Goal: Task Accomplishment & Management: Complete application form

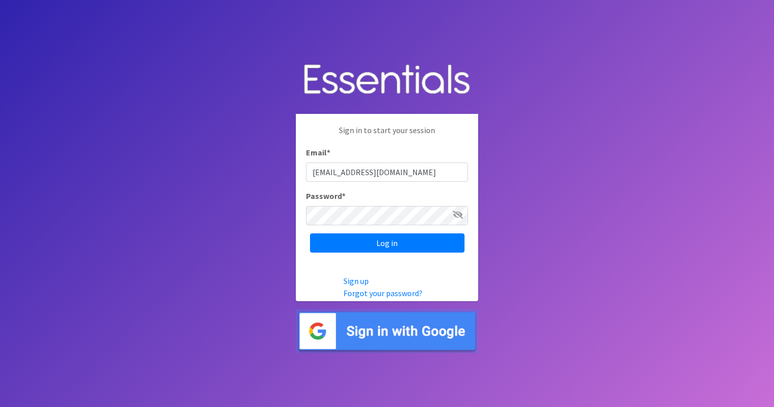
type input "Petunia54@earthlink.net"
click at [374, 243] on input "Log in" at bounding box center [387, 243] width 155 height 19
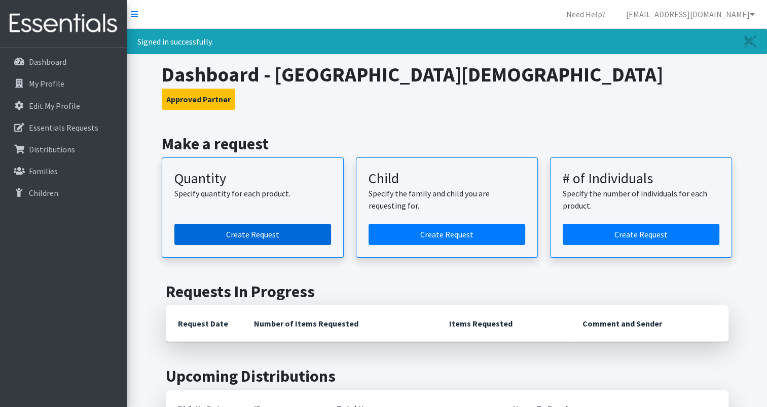
click at [263, 236] on link "Create Request" at bounding box center [252, 234] width 157 height 21
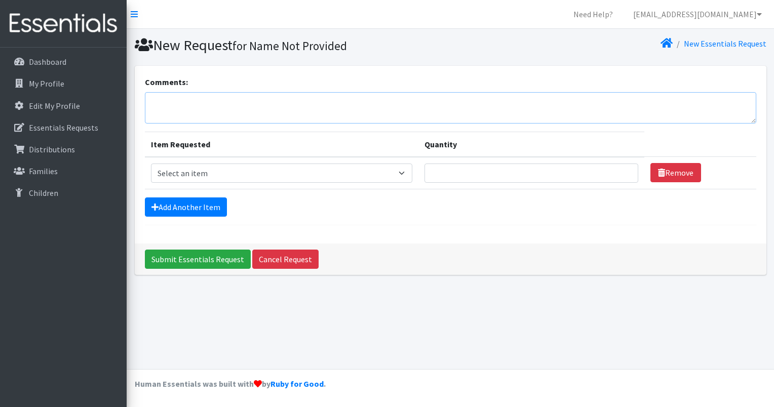
click at [157, 96] on textarea "Comments:" at bounding box center [451, 107] width 612 height 31
click at [209, 101] on textarea "Sharon Mize with ManchacaUMC- Pick up Tuesday September 9/2025 at 10 am if OK w…" at bounding box center [451, 107] width 612 height 31
click at [456, 103] on textarea "Sharon Mize - ManchacaUMC- Pick up Tuesday September 9/2025 at 10 am if OK with…" at bounding box center [451, 107] width 612 height 31
type textarea "Sharon Mize - ManchacaUMC- Pick up Tuesday September 9/2025 at 10 am if OK with…"
click at [408, 170] on select "Select an item Baby Formula Kids (Newborn) Kids (Preemie) Kids (Size 1) Kids (S…" at bounding box center [281, 173] width 261 height 19
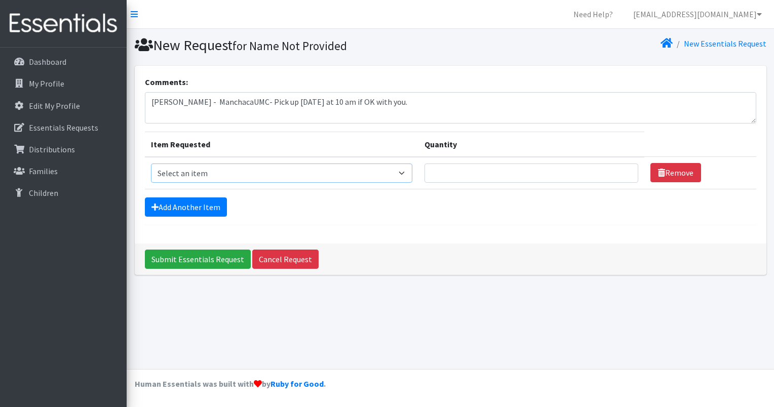
select select "453"
click at [151, 164] on select "Select an item Baby Formula Kids (Newborn) Kids (Preemie) Kids (Size 1) Kids (S…" at bounding box center [281, 173] width 261 height 19
click at [469, 173] on input "Quantity" at bounding box center [532, 173] width 214 height 19
type input "5"
click at [407, 172] on select "Select an item Baby Formula Kids (Newborn) Kids (Preemie) Kids (Size 1) Kids (S…" at bounding box center [281, 173] width 261 height 19
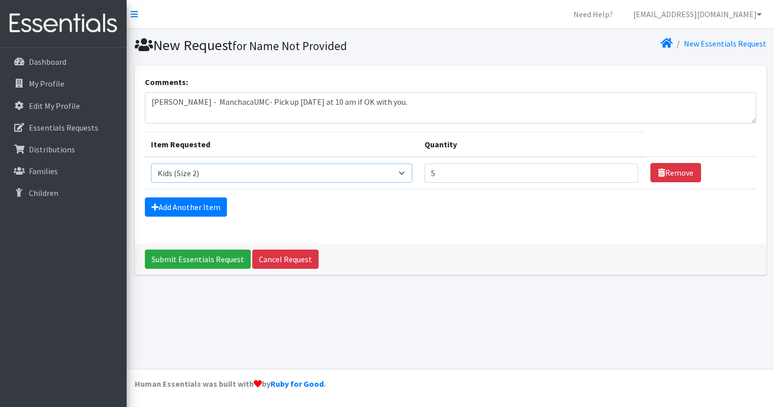
click at [151, 164] on select "Select an item Baby Formula Kids (Newborn) Kids (Preemie) Kids (Size 1) Kids (S…" at bounding box center [281, 173] width 261 height 19
click at [404, 173] on select "Select an item Baby Formula Kids (Newborn) Kids (Preemie) Kids (Size 1) Kids (S…" at bounding box center [281, 173] width 261 height 19
select select "453"
click at [151, 164] on select "Select an item Baby Formula Kids (Newborn) Kids (Preemie) Kids (Size 1) Kids (S…" at bounding box center [281, 173] width 261 height 19
click at [213, 209] on link "Add Another Item" at bounding box center [186, 207] width 82 height 19
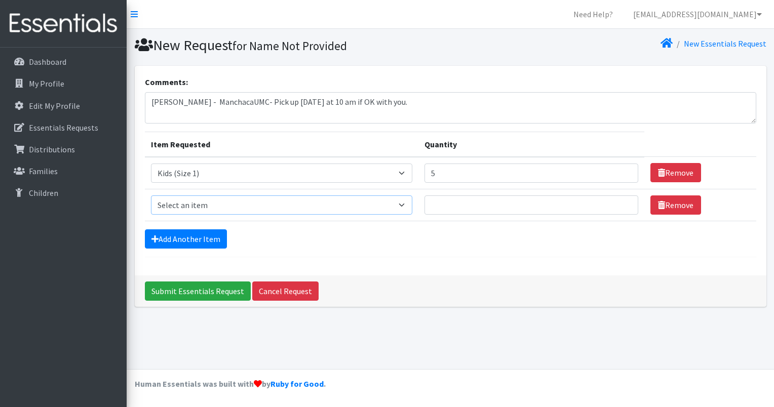
click at [406, 205] on select "Select an item Baby Formula Kids (Newborn) Kids (Preemie) Kids (Size 1) Kids (S…" at bounding box center [281, 205] width 261 height 19
select select "440"
click at [151, 196] on select "Select an item Baby Formula Kids (Newborn) Kids (Preemie) Kids (Size 1) Kids (S…" at bounding box center [281, 205] width 261 height 19
click at [436, 206] on input "Quantity" at bounding box center [532, 205] width 214 height 19
type input "35"
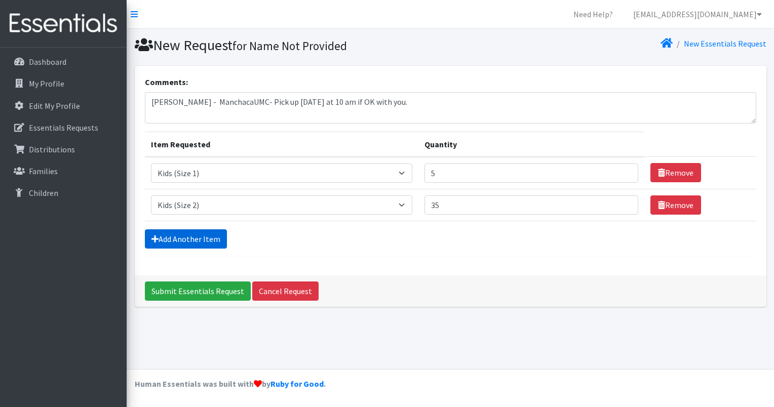
click at [195, 240] on link "Add Another Item" at bounding box center [186, 239] width 82 height 19
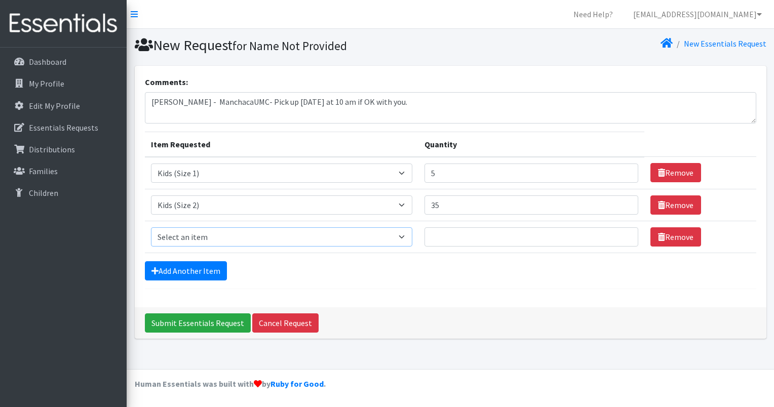
click at [407, 235] on select "Select an item Baby Formula Kids (Newborn) Kids (Preemie) Kids (Size 1) Kids (S…" at bounding box center [281, 236] width 261 height 19
select select "442"
click at [151, 227] on select "Select an item Baby Formula Kids (Newborn) Kids (Preemie) Kids (Size 1) Kids (S…" at bounding box center [281, 236] width 261 height 19
click at [448, 235] on input "Quantity" at bounding box center [532, 236] width 214 height 19
type input "10"
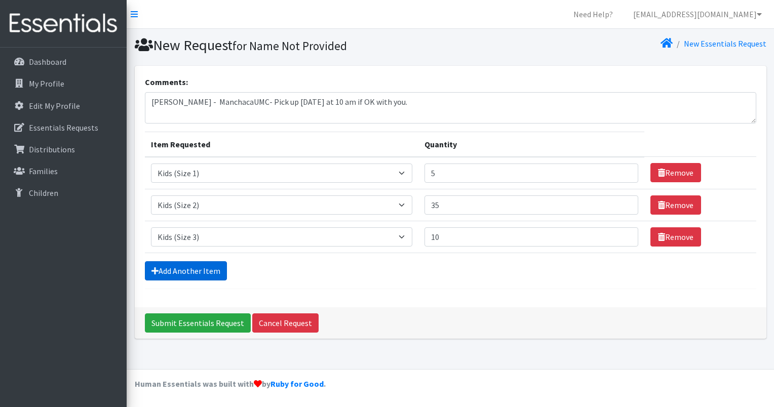
click at [199, 272] on link "Add Another Item" at bounding box center [186, 270] width 82 height 19
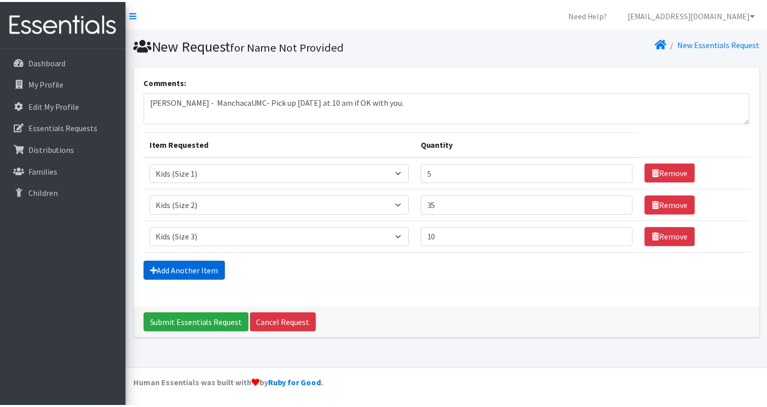
scroll to position [8, 0]
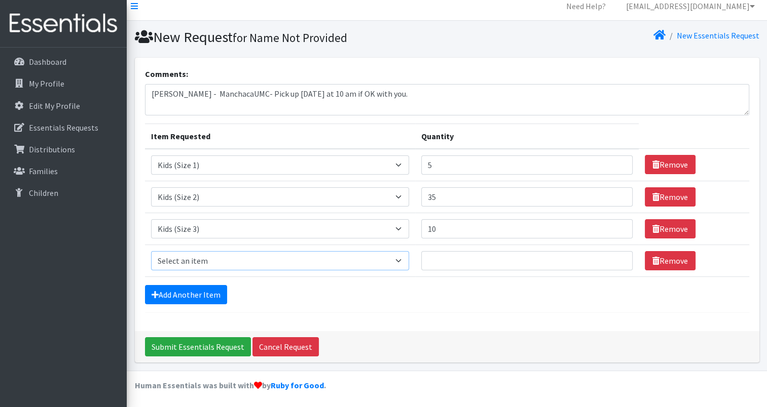
click at [407, 263] on select "Select an item Baby Formula Kids (Newborn) Kids (Preemie) Kids (Size 1) Kids (S…" at bounding box center [280, 260] width 258 height 19
select select "460"
click at [151, 251] on select "Select an item Baby Formula Kids (Newborn) Kids (Preemie) Kids (Size 1) Kids (S…" at bounding box center [280, 260] width 258 height 19
click at [438, 258] on input "Quantity" at bounding box center [526, 260] width 211 height 19
type input "60"
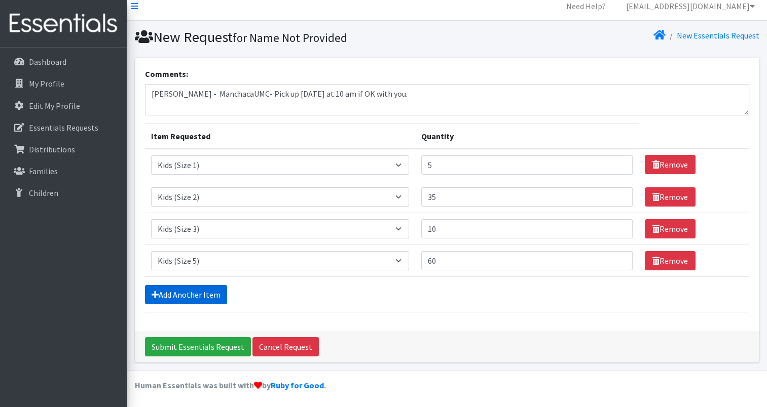
click at [185, 294] on link "Add Another Item" at bounding box center [186, 294] width 82 height 19
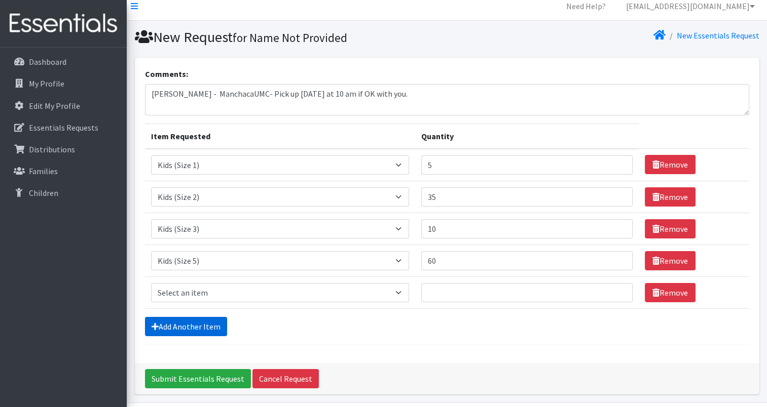
scroll to position [40, 0]
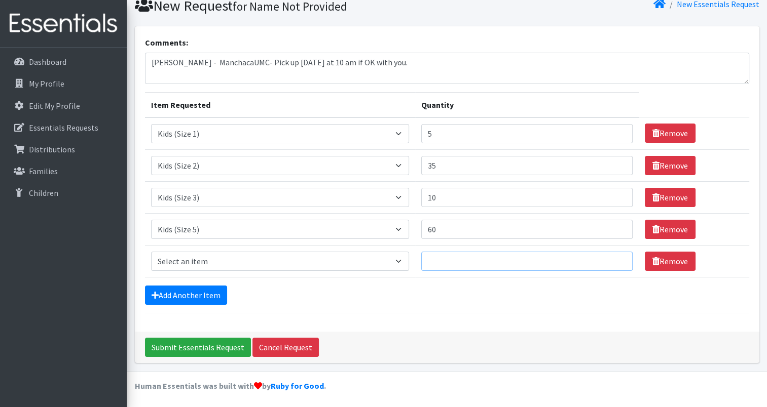
click at [449, 256] on input "Quantity" at bounding box center [526, 261] width 211 height 19
type input "90"
click at [449, 229] on input "60" at bounding box center [526, 229] width 211 height 19
type input "6"
type input "70"
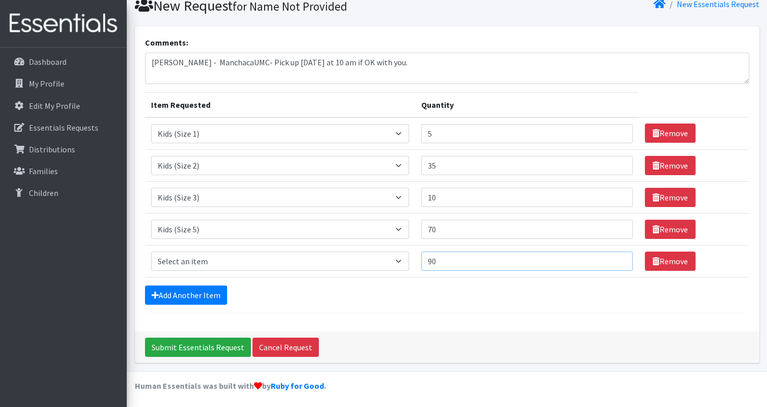
click at [445, 261] on input "90" at bounding box center [526, 261] width 211 height 19
type input "9"
type input "8"
type input "90"
click at [444, 225] on input "70" at bounding box center [526, 229] width 211 height 19
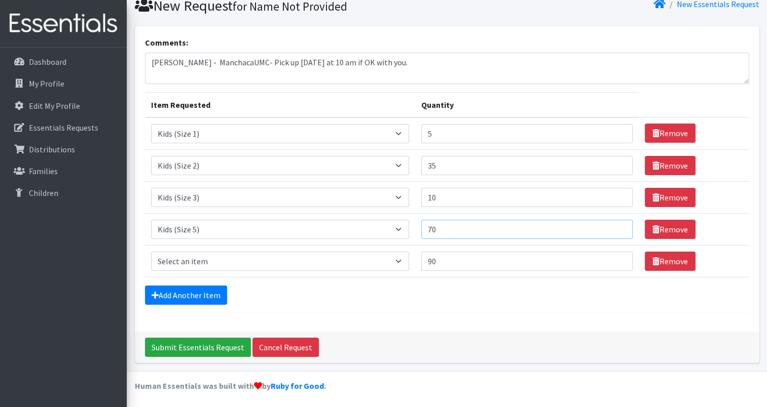
type input "7"
type input "60"
click at [184, 300] on link "Add Another Item" at bounding box center [186, 295] width 82 height 19
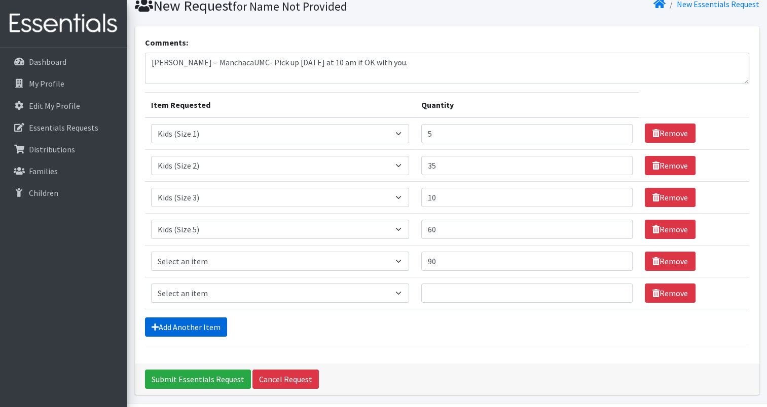
scroll to position [71, 0]
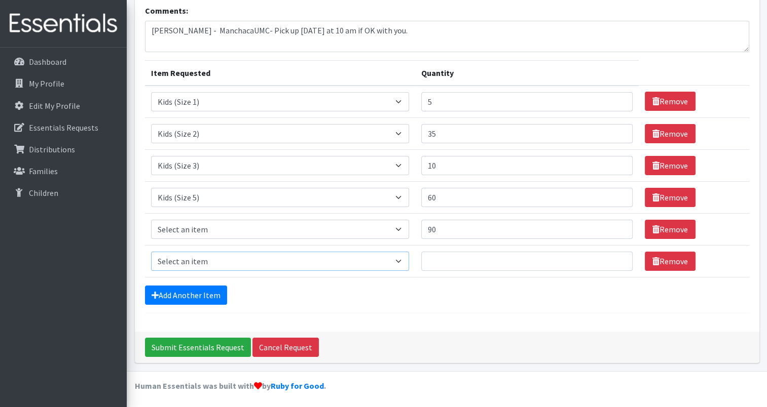
click at [407, 261] on select "Select an item Baby Formula Kids (Newborn) Kids (Preemie) Kids (Size 1) Kids (S…" at bounding box center [280, 261] width 258 height 19
select select "434"
click at [151, 252] on select "Select an item Baby Formula Kids (Newborn) Kids (Preemie) Kids (Size 1) Kids (S…" at bounding box center [280, 261] width 258 height 19
click at [434, 259] on input "Quantity" at bounding box center [526, 261] width 211 height 19
type input "100"
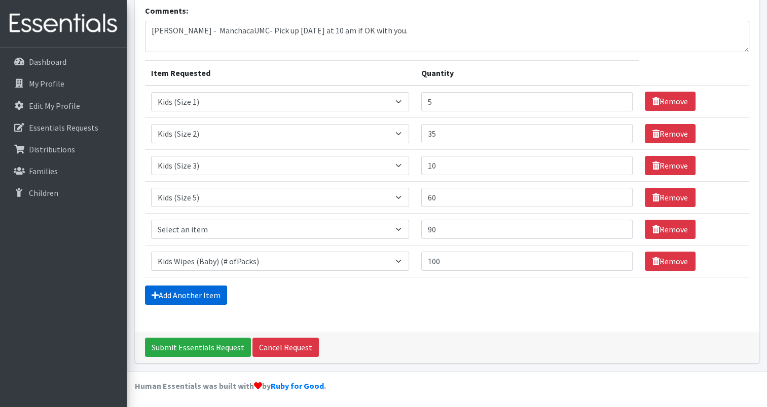
click at [198, 293] on link "Add Another Item" at bounding box center [186, 295] width 82 height 19
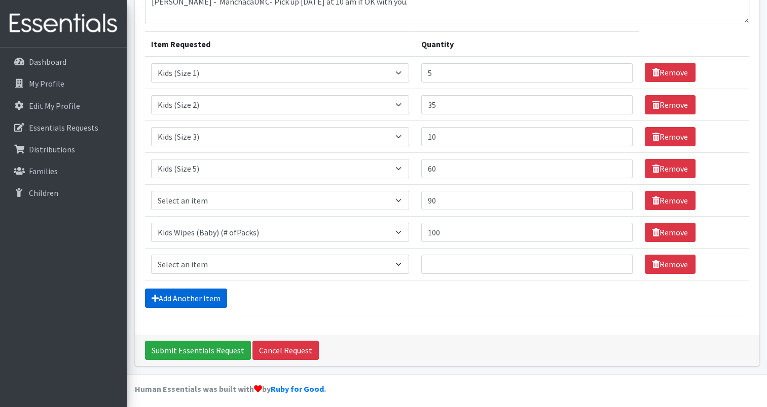
scroll to position [103, 0]
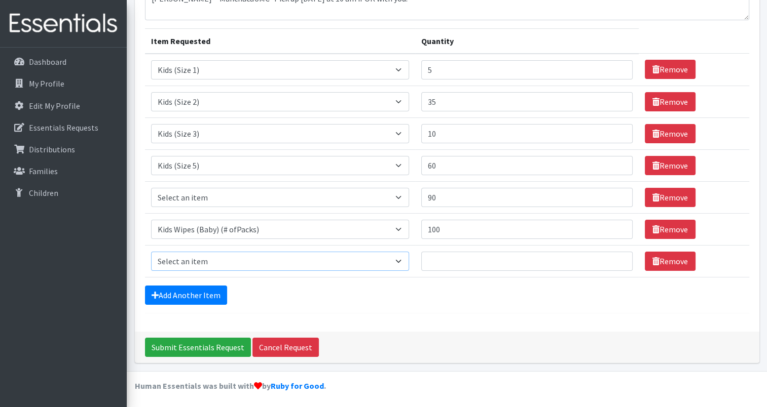
click at [403, 260] on select "Select an item Baby Formula Kids (Newborn) Kids (Preemie) Kids (Size 1) Kids (S…" at bounding box center [280, 261] width 258 height 19
select select "1534"
click at [151, 252] on select "Select an item Baby Formula Kids (Newborn) Kids (Preemie) Kids (Size 1) Kids (S…" at bounding box center [280, 261] width 258 height 19
click at [445, 260] on input "Quantity" at bounding box center [526, 261] width 211 height 19
type input "1000"
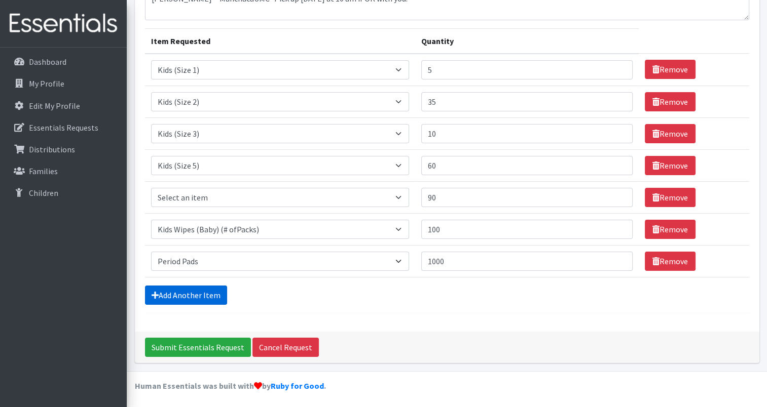
click at [206, 296] on link "Add Another Item" at bounding box center [186, 295] width 82 height 19
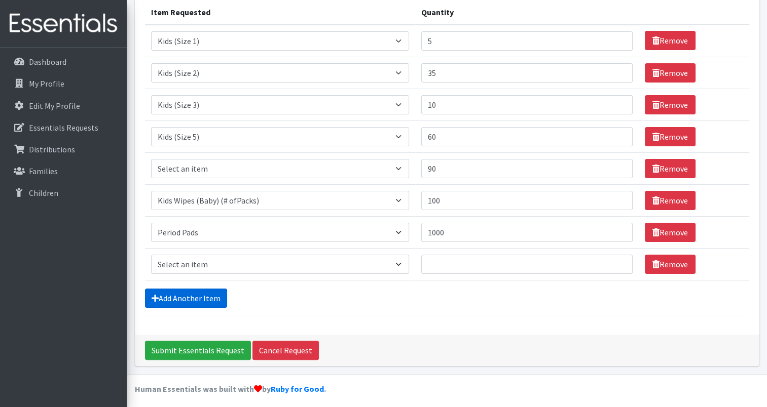
scroll to position [135, 0]
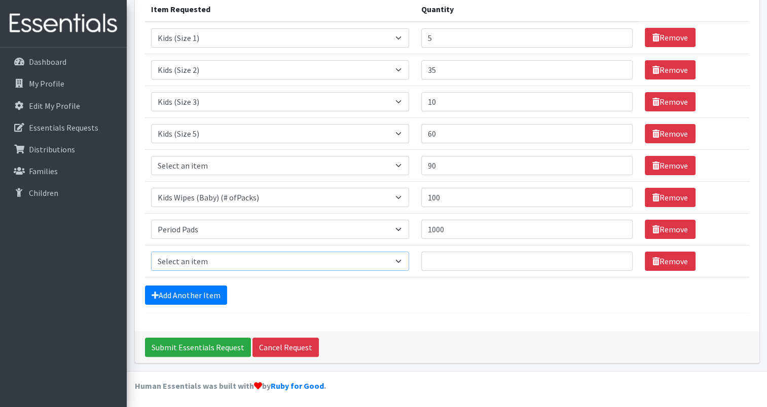
click at [403, 258] on select "Select an item Baby Formula Kids (Newborn) Kids (Preemie) Kids (Size 1) Kids (S…" at bounding box center [280, 261] width 258 height 19
select select "444"
click at [151, 252] on select "Select an item Baby Formula Kids (Newborn) Kids (Preemie) Kids (Size 1) Kids (S…" at bounding box center [280, 261] width 258 height 19
click at [448, 261] on input "Quantity" at bounding box center [526, 261] width 211 height 19
type input "5"
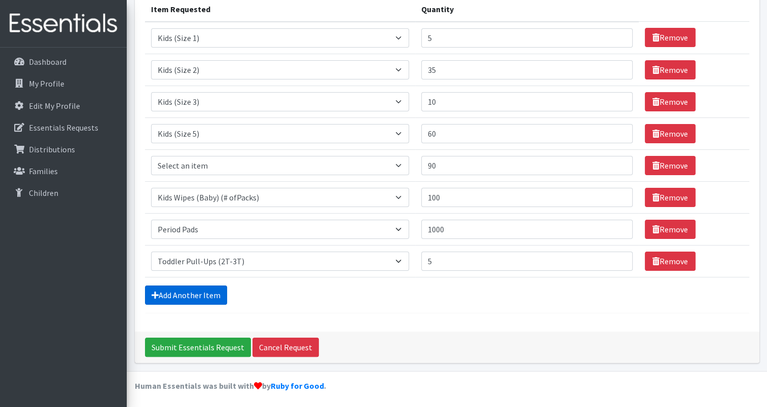
click at [203, 294] on link "Add Another Item" at bounding box center [186, 295] width 82 height 19
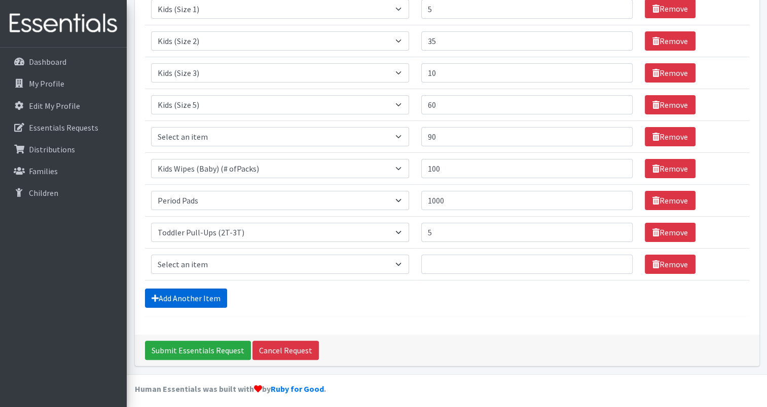
scroll to position [167, 0]
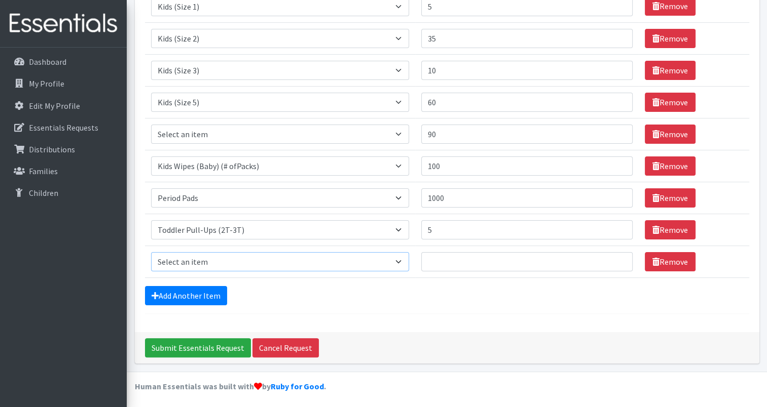
click at [401, 260] on select "Select an item Baby Formula Kids (Newborn) Kids (Preemie) Kids (Size 1) Kids (S…" at bounding box center [280, 261] width 258 height 19
select select "445"
click at [151, 252] on select "Select an item Baby Formula Kids (Newborn) Kids (Preemie) Kids (Size 1) Kids (S…" at bounding box center [280, 261] width 258 height 19
click at [451, 260] on input "Quantity" at bounding box center [526, 261] width 211 height 19
type input "3"
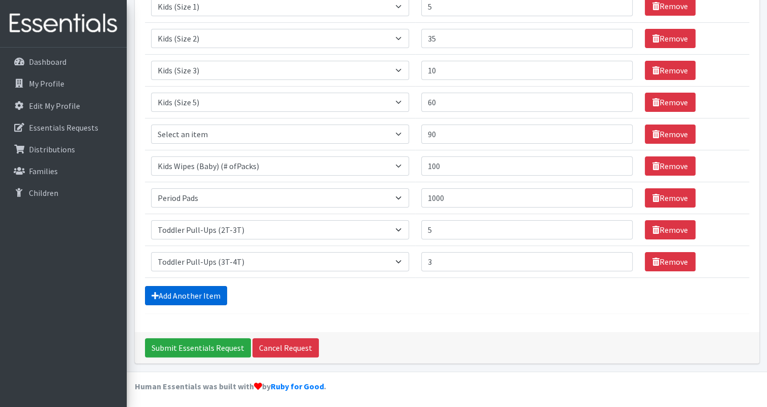
click at [169, 289] on link "Add Another Item" at bounding box center [186, 295] width 82 height 19
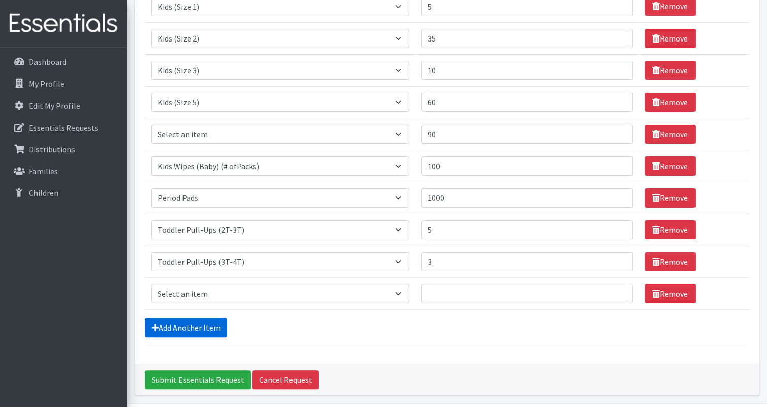
scroll to position [199, 0]
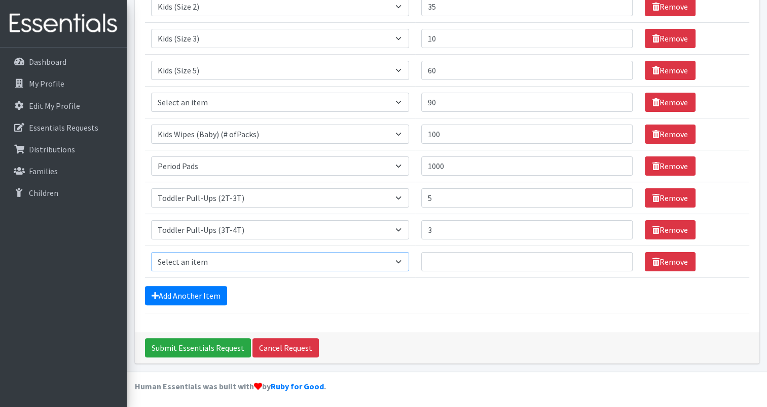
click at [405, 261] on select "Select an item Baby Formula Kids (Newborn) Kids (Preemie) Kids (Size 1) Kids (S…" at bounding box center [280, 261] width 258 height 19
select select "446"
click at [151, 252] on select "Select an item Baby Formula Kids (Newborn) Kids (Preemie) Kids (Size 1) Kids (S…" at bounding box center [280, 261] width 258 height 19
click at [447, 259] on input "Quantity" at bounding box center [526, 261] width 211 height 19
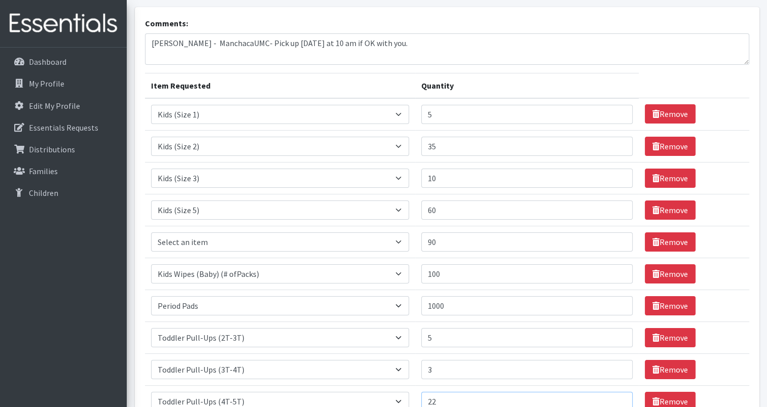
scroll to position [55, 0]
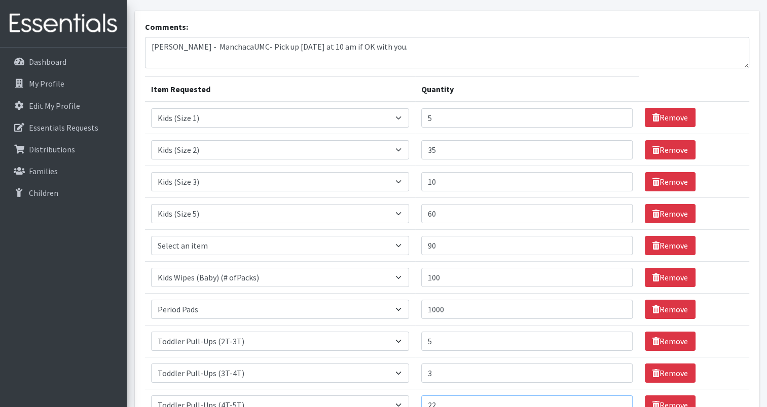
type input "22"
click at [250, 46] on textarea "Sharon Mize - ManchacaUMC- Pick up Tuesday September 9/2025 at 10 am if OK with…" at bounding box center [447, 52] width 604 height 31
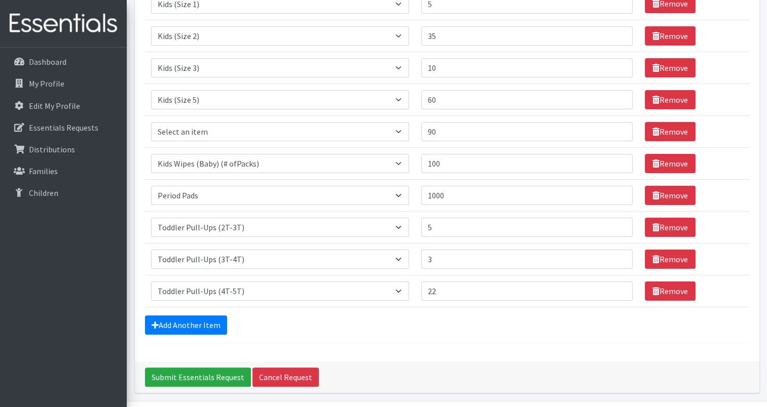
scroll to position [199, 0]
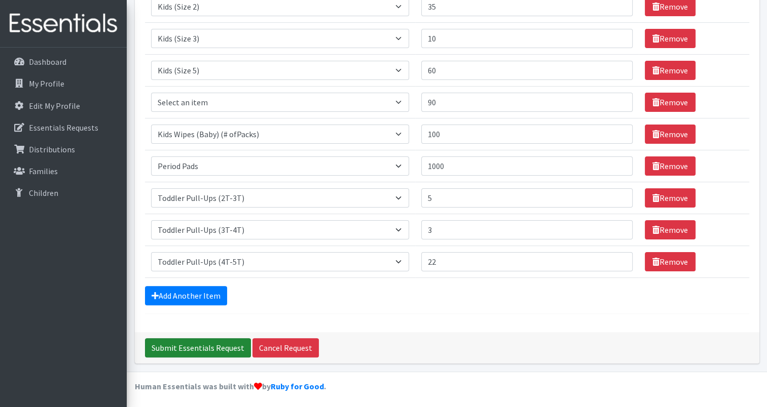
type textarea "Sharon Mize - ManchacaUMC - Petunia54@earthlink.net- 512-699-8029 Pick up Tuesd…"
click at [203, 347] on input "Submit Essentials Request" at bounding box center [198, 347] width 106 height 19
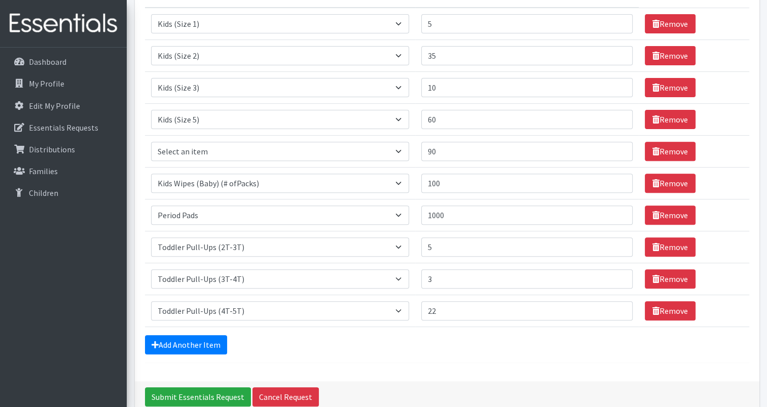
scroll to position [392, 0]
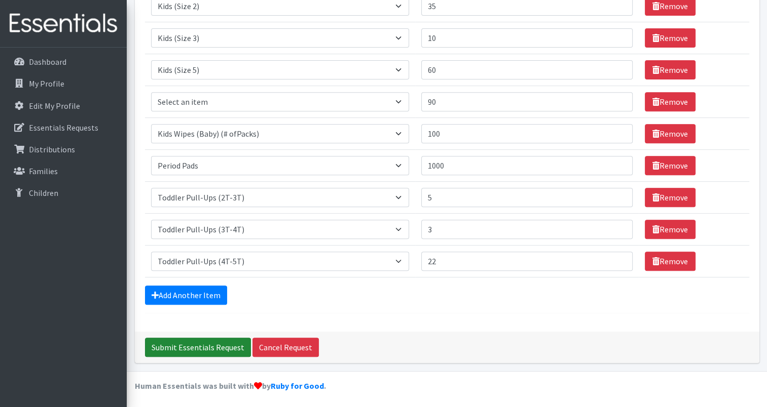
click at [184, 345] on input "Submit Essentials Request" at bounding box center [198, 347] width 106 height 19
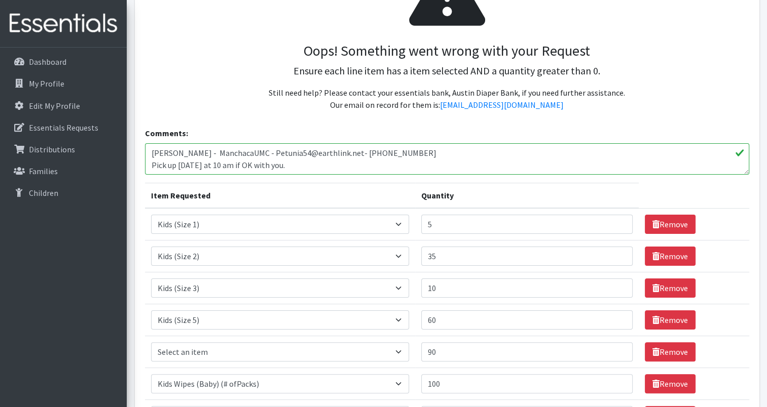
scroll to position [140, 0]
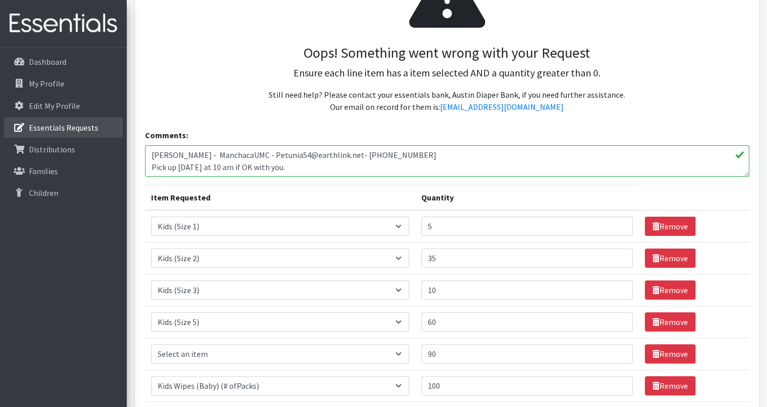
click at [62, 129] on p "Essentials Requests" at bounding box center [63, 128] width 69 height 10
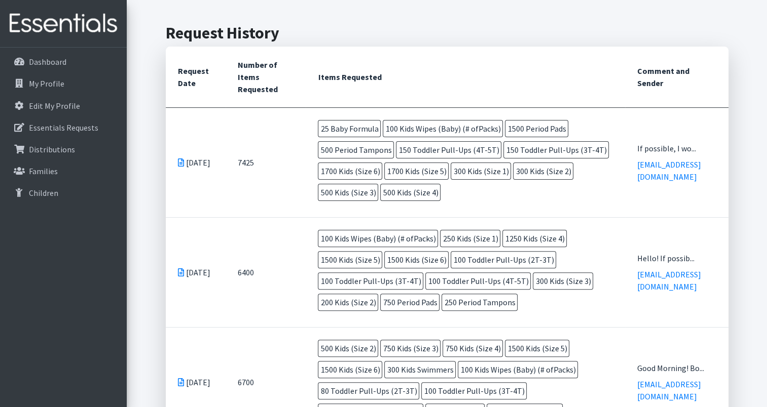
scroll to position [261, 0]
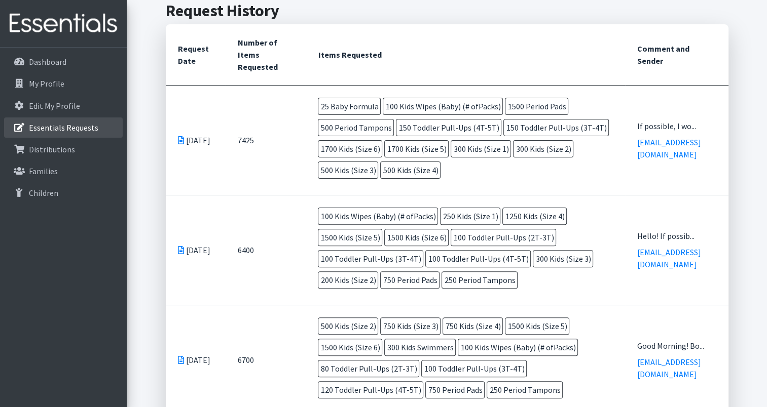
click at [65, 126] on p "Essentials Requests" at bounding box center [63, 128] width 69 height 10
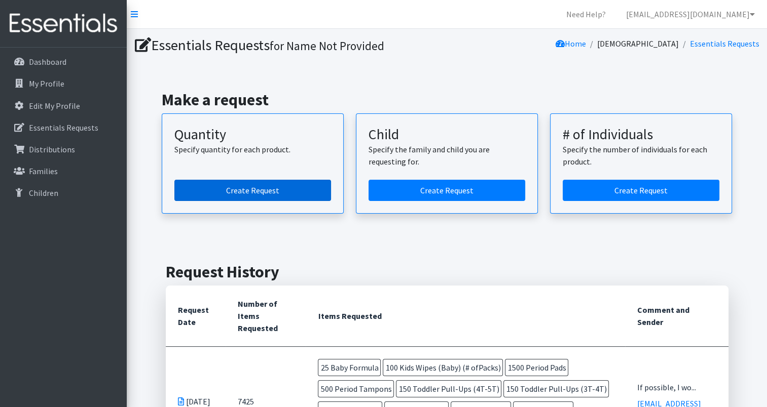
click at [247, 186] on link "Create Request" at bounding box center [252, 190] width 157 height 21
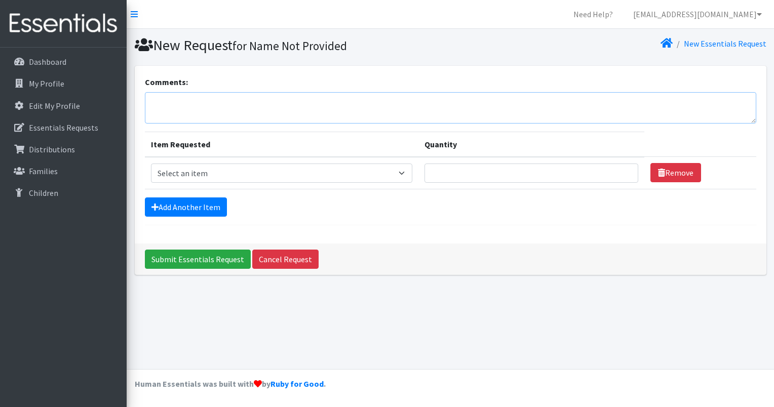
click at [170, 101] on textarea "Comments:" at bounding box center [451, 107] width 612 height 31
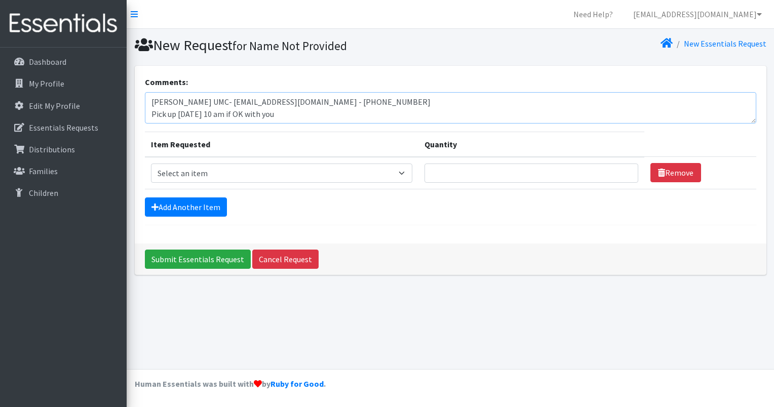
type textarea "[PERSON_NAME] UMC- [EMAIL_ADDRESS][DOMAIN_NAME] - [PHONE_NUMBER] Pick up [DATE]…"
click at [409, 172] on select "Select an item Baby Formula Kids (Newborn) Kids (Preemie) Kids (Size 1) Kids (S…" at bounding box center [281, 173] width 261 height 19
select select "453"
click at [151, 164] on select "Select an item Baby Formula Kids (Newborn) Kids (Preemie) Kids (Size 1) Kids (S…" at bounding box center [281, 173] width 261 height 19
click at [437, 174] on input "Quantity" at bounding box center [532, 173] width 214 height 19
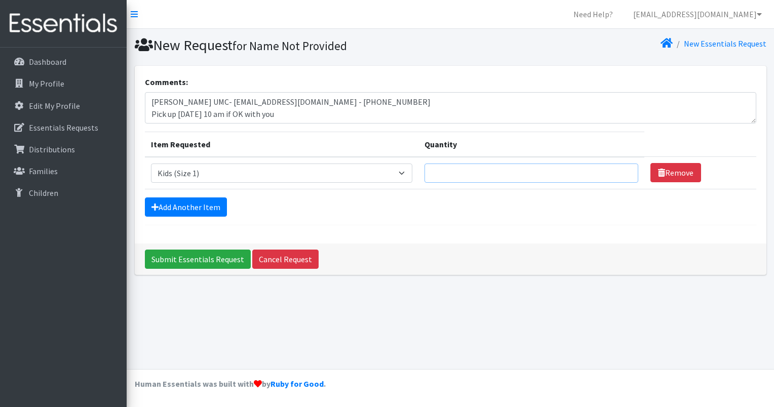
click at [438, 176] on input "Quantity" at bounding box center [532, 173] width 214 height 19
type input "125"
click at [181, 208] on link "Add Another Item" at bounding box center [186, 207] width 82 height 19
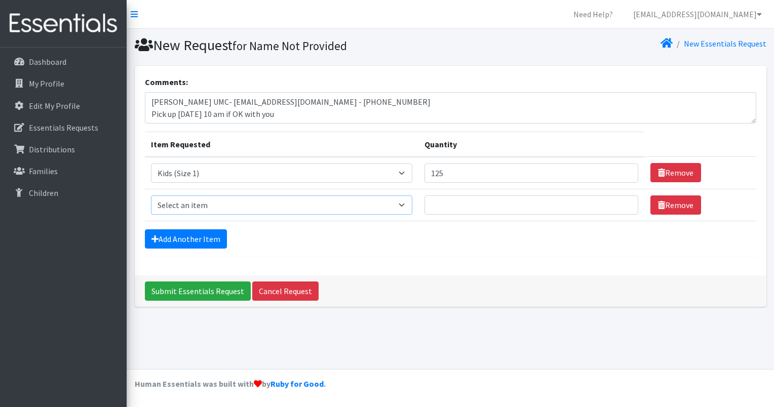
click at [405, 205] on select "Select an item Baby Formula Kids (Newborn) Kids (Preemie) Kids (Size 1) Kids (S…" at bounding box center [281, 205] width 261 height 19
select select "440"
click at [151, 196] on select "Select an item Baby Formula Kids (Newborn) Kids (Preemie) Kids (Size 1) Kids (S…" at bounding box center [281, 205] width 261 height 19
click at [446, 209] on input "Quantity" at bounding box center [532, 205] width 214 height 19
type input "875"
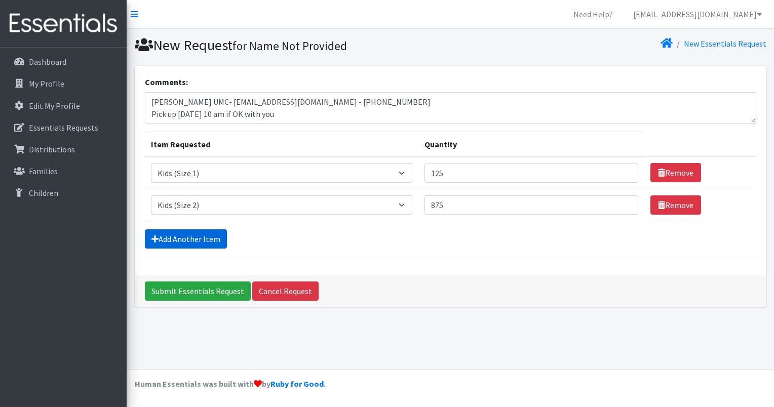
click at [199, 239] on link "Add Another Item" at bounding box center [186, 239] width 82 height 19
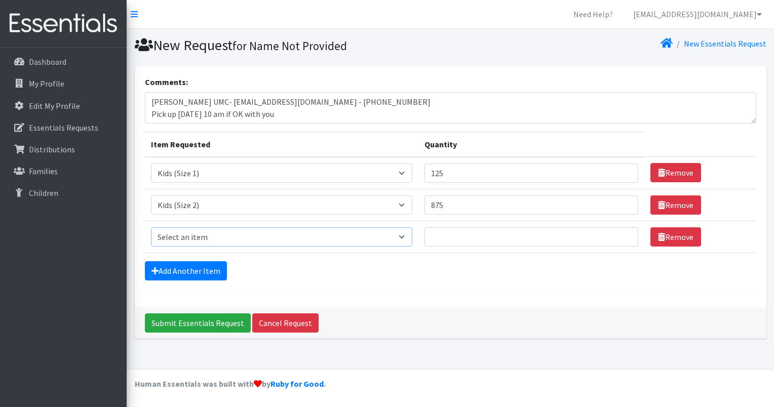
click at [406, 235] on select "Select an item Baby Formula Kids (Newborn) Kids (Preemie) Kids (Size 1) Kids (S…" at bounding box center [281, 236] width 261 height 19
select select "442"
click at [151, 227] on select "Select an item Baby Formula Kids (Newborn) Kids (Preemie) Kids (Size 1) Kids (S…" at bounding box center [281, 236] width 261 height 19
click at [439, 240] on input "Quantity" at bounding box center [532, 236] width 214 height 19
type input "250"
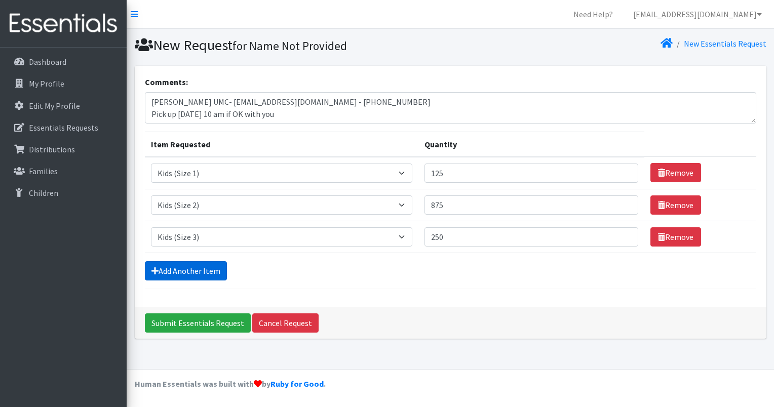
click at [183, 268] on link "Add Another Item" at bounding box center [186, 270] width 82 height 19
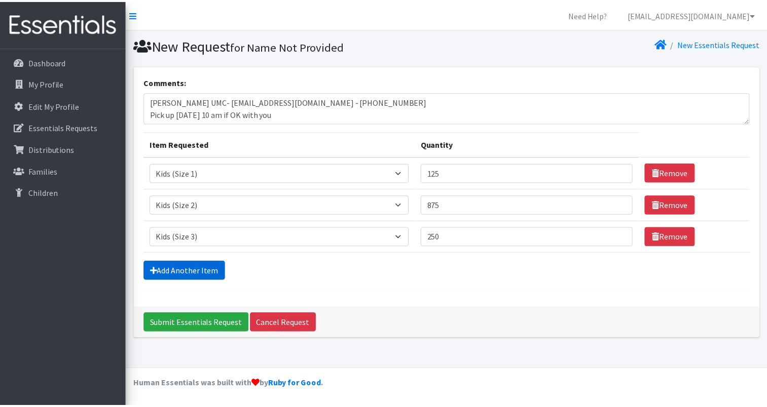
scroll to position [8, 0]
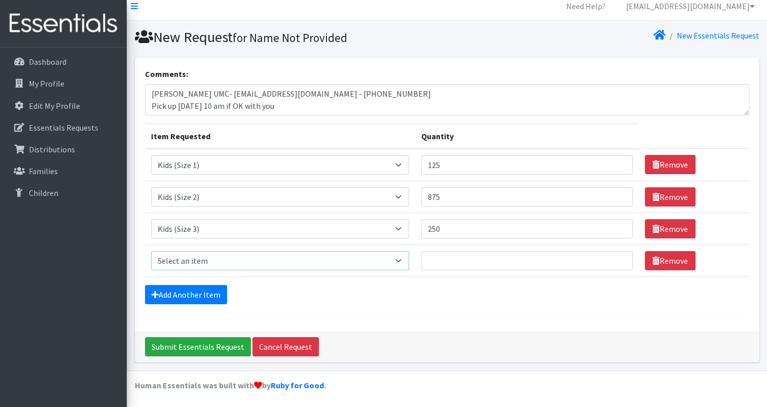
click at [405, 261] on select "Select an item Baby Formula Kids (Newborn) Kids (Preemie) Kids (Size 1) Kids (S…" at bounding box center [280, 260] width 258 height 19
select select "460"
click at [151, 251] on select "Select an item Baby Formula Kids (Newborn) Kids (Preemie) Kids (Size 1) Kids (S…" at bounding box center [280, 260] width 258 height 19
click at [446, 261] on input "Quantity" at bounding box center [526, 260] width 211 height 19
type input "1625"
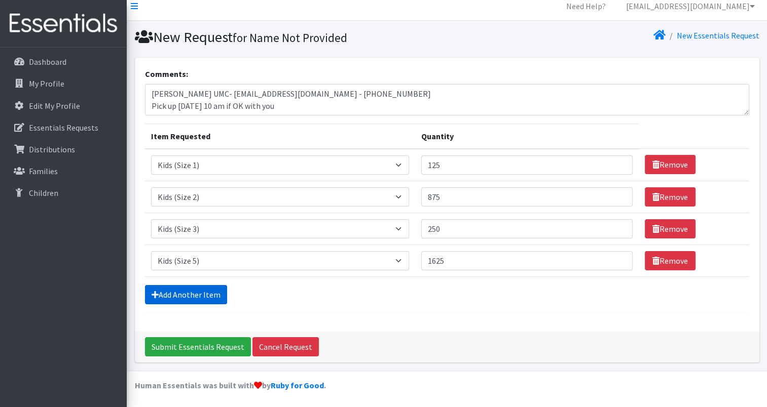
click at [172, 294] on link "Add Another Item" at bounding box center [186, 294] width 82 height 19
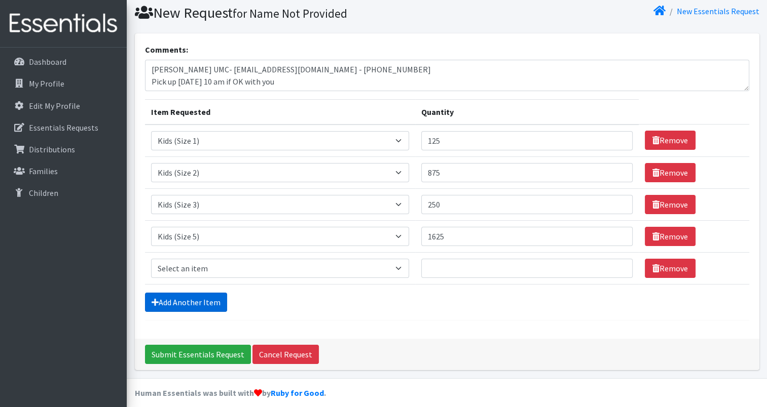
scroll to position [40, 0]
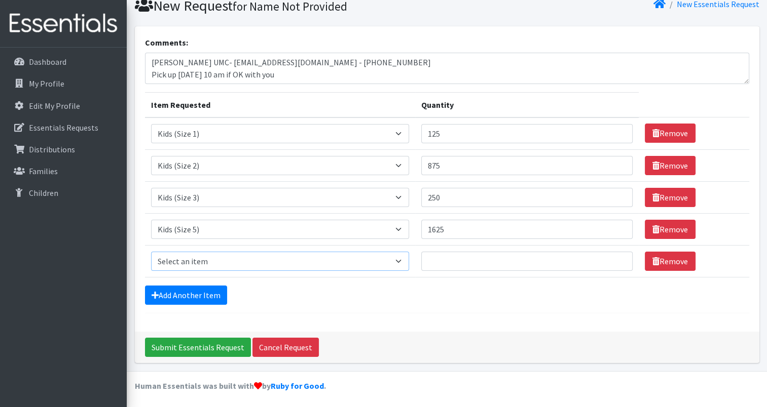
click at [405, 261] on select "Select an item Baby Formula Kids (Newborn) Kids (Preemie) Kids (Size 1) Kids (S…" at bounding box center [280, 261] width 258 height 19
select select "462"
click at [151, 252] on select "Select an item Baby Formula Kids (Newborn) Kids (Preemie) Kids (Size 1) Kids (S…" at bounding box center [280, 261] width 258 height 19
click at [442, 261] on input "Quantity" at bounding box center [526, 261] width 211 height 19
type input "2125"
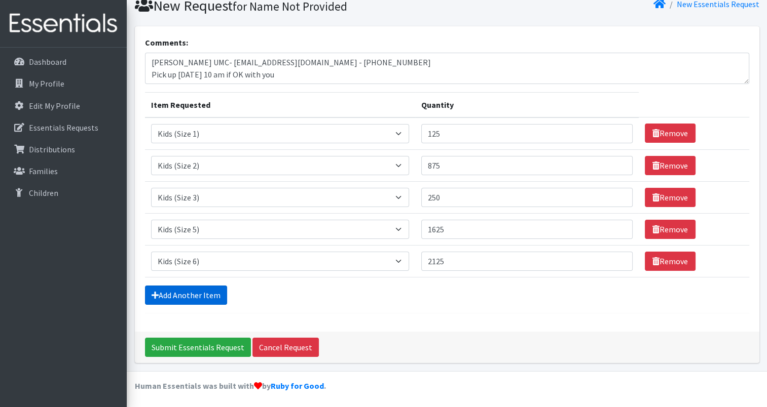
click at [187, 294] on link "Add Another Item" at bounding box center [186, 295] width 82 height 19
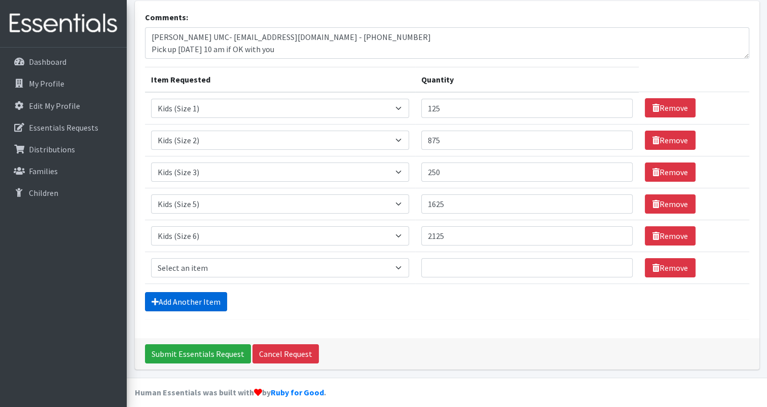
scroll to position [71, 0]
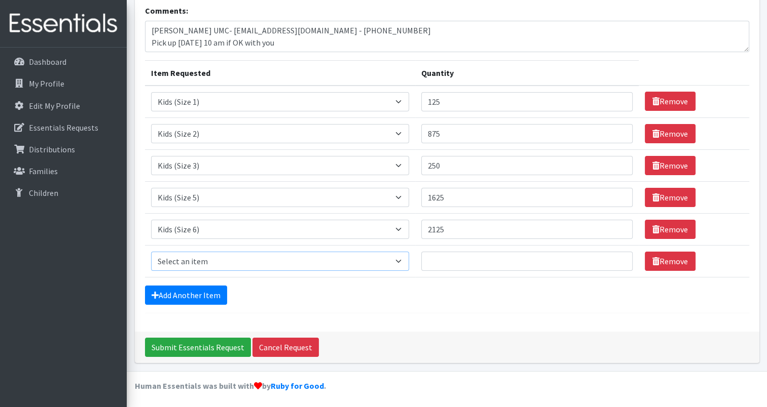
click at [405, 259] on select "Select an item Baby Formula Kids (Newborn) Kids (Preemie) Kids (Size 1) Kids (S…" at bounding box center [280, 261] width 258 height 19
select select "434"
click at [151, 252] on select "Select an item Baby Formula Kids (Newborn) Kids (Preemie) Kids (Size 1) Kids (S…" at bounding box center [280, 261] width 258 height 19
click at [442, 261] on input "Quantity" at bounding box center [526, 261] width 211 height 19
type input "100"
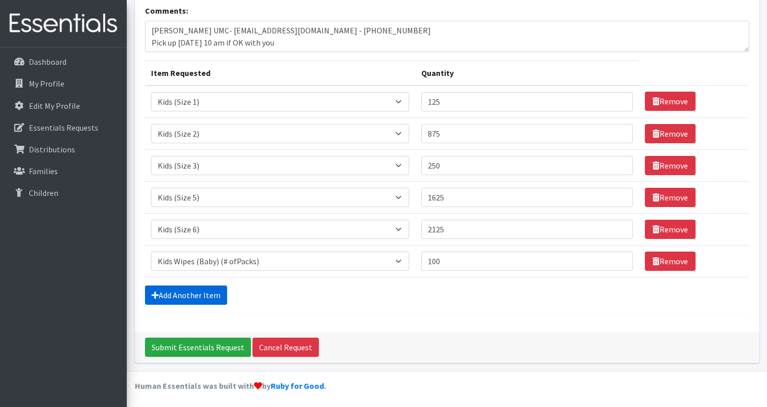
click at [170, 292] on link "Add Another Item" at bounding box center [186, 295] width 82 height 19
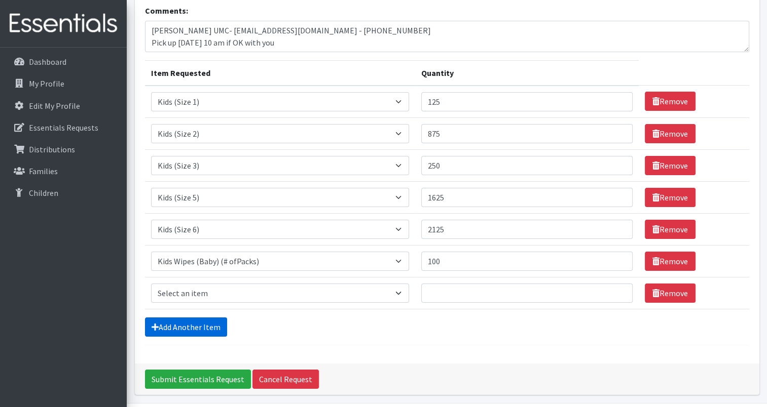
scroll to position [103, 0]
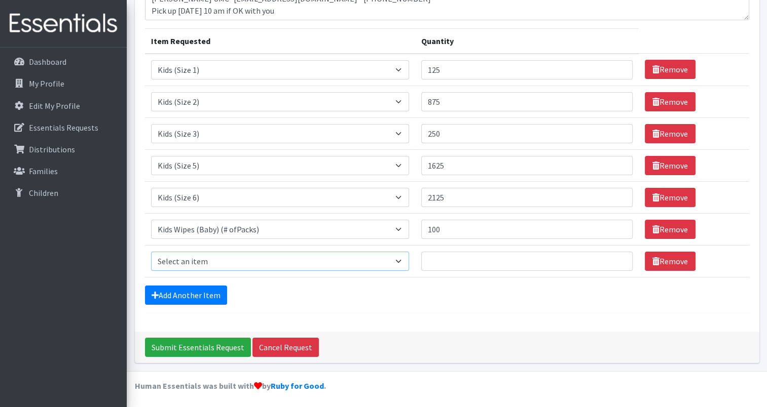
click at [403, 261] on select "Select an item Baby Formula Kids (Newborn) Kids (Preemie) Kids (Size 1) Kids (S…" at bounding box center [280, 261] width 258 height 19
select select "1534"
click at [151, 252] on select "Select an item Baby Formula Kids (Newborn) Kids (Preemie) Kids (Size 1) Kids (S…" at bounding box center [280, 261] width 258 height 19
click at [454, 260] on input "Quantity" at bounding box center [526, 261] width 211 height 19
type input "1000"
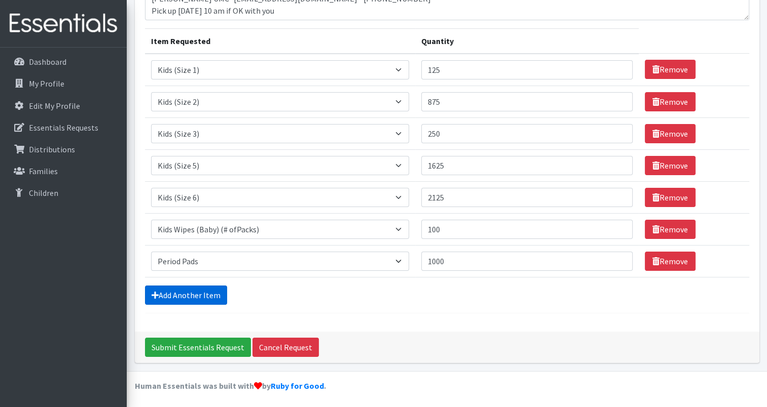
click at [181, 296] on link "Add Another Item" at bounding box center [186, 295] width 82 height 19
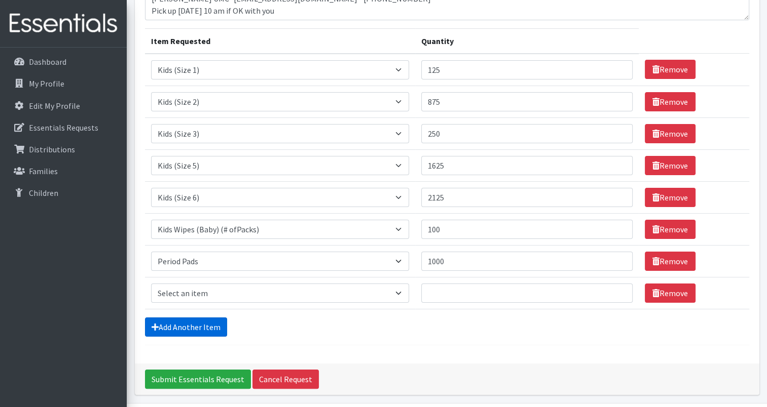
scroll to position [135, 0]
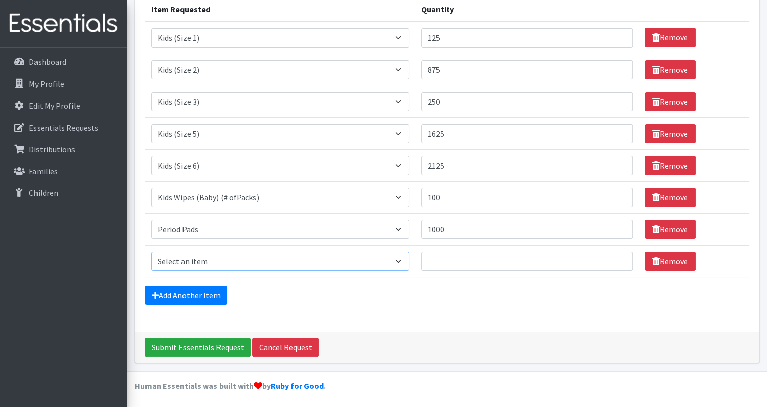
click at [406, 259] on select "Select an item Baby Formula Kids (Newborn) Kids (Preemie) Kids (Size 1) Kids (S…" at bounding box center [280, 261] width 258 height 19
select select "444"
click at [151, 252] on select "Select an item Baby Formula Kids (Newborn) Kids (Preemie) Kids (Size 1) Kids (S…" at bounding box center [280, 261] width 258 height 19
click at [447, 261] on input "Quantity" at bounding box center [526, 261] width 211 height 19
type input "30"
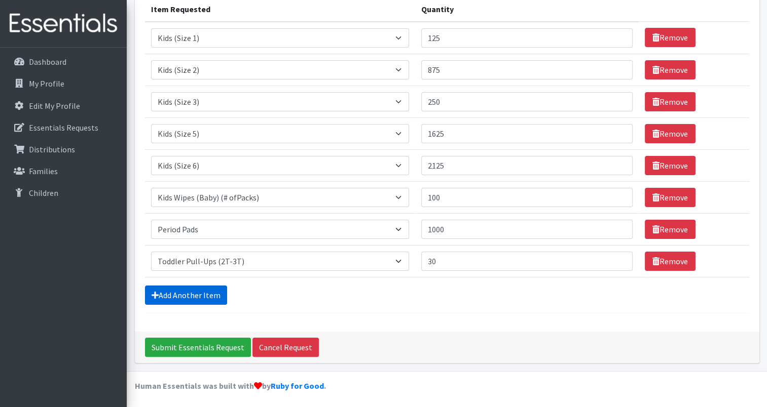
click at [198, 294] on link "Add Another Item" at bounding box center [186, 295] width 82 height 19
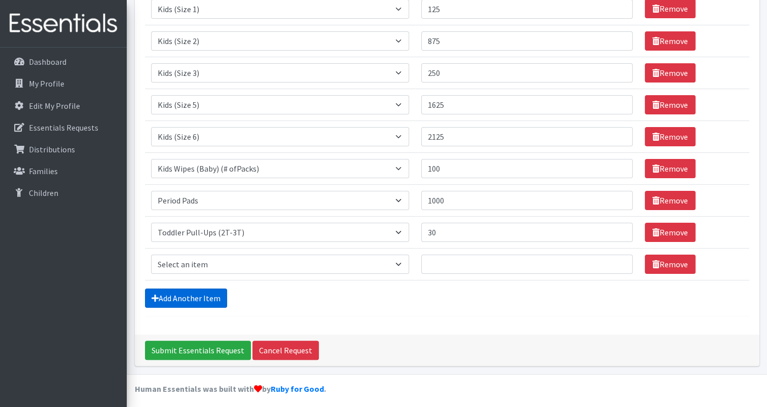
scroll to position [167, 0]
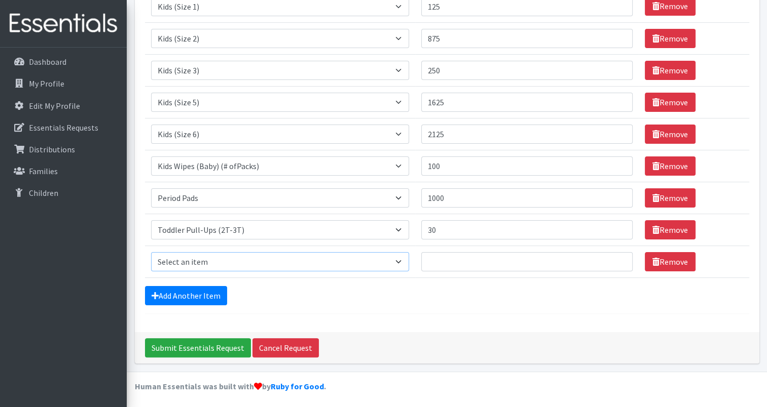
click at [404, 261] on select "Select an item Baby Formula Kids (Newborn) Kids (Preemie) Kids (Size 1) Kids (S…" at bounding box center [280, 261] width 258 height 19
select select "445"
click at [151, 252] on select "Select an item Baby Formula Kids (Newborn) Kids (Preemie) Kids (Size 1) Kids (S…" at bounding box center [280, 261] width 258 height 19
click at [446, 261] on input "Quantity" at bounding box center [526, 261] width 211 height 19
type input "50"
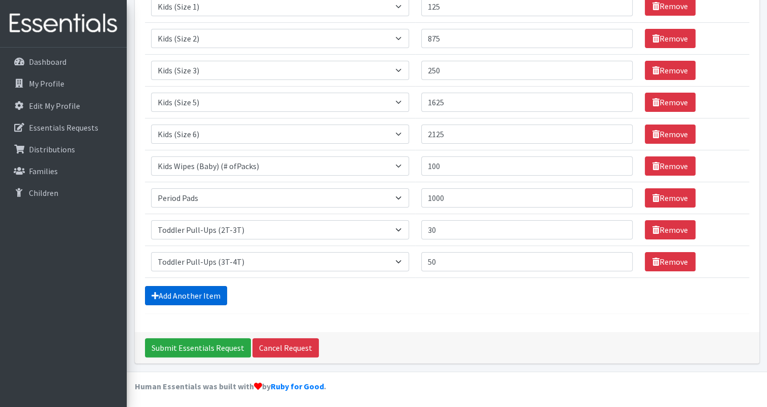
click at [164, 292] on link "Add Another Item" at bounding box center [186, 295] width 82 height 19
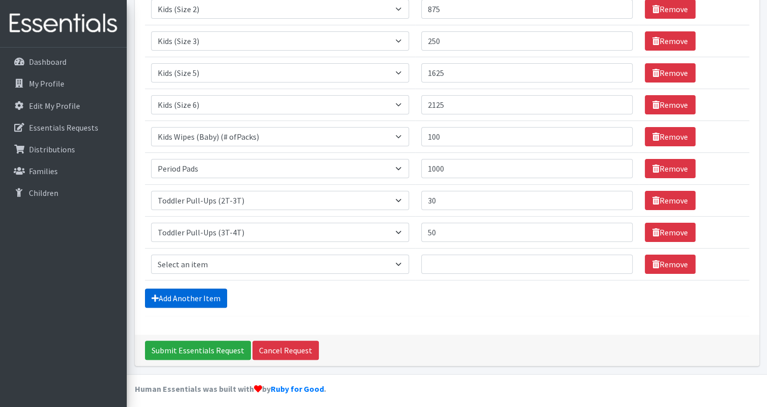
scroll to position [199, 0]
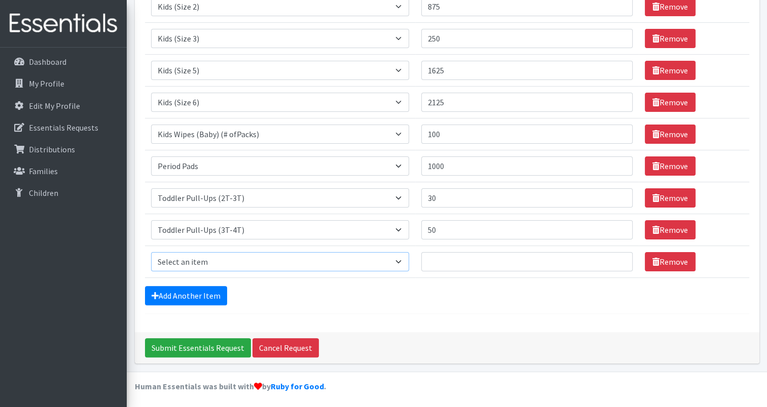
click at [409, 257] on select "Select an item Baby Formula Kids (Newborn) Kids (Preemie) Kids (Size 1) Kids (S…" at bounding box center [280, 261] width 258 height 19
select select "446"
click at [151, 252] on select "Select an item Baby Formula Kids (Newborn) Kids (Preemie) Kids (Size 1) Kids (S…" at bounding box center [280, 261] width 258 height 19
click at [445, 260] on input "Quantity" at bounding box center [526, 261] width 211 height 19
type input "220"
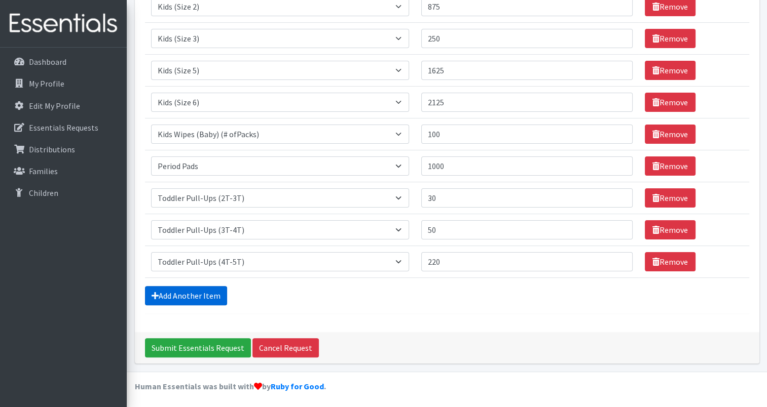
click at [192, 295] on link "Add Another Item" at bounding box center [186, 295] width 82 height 19
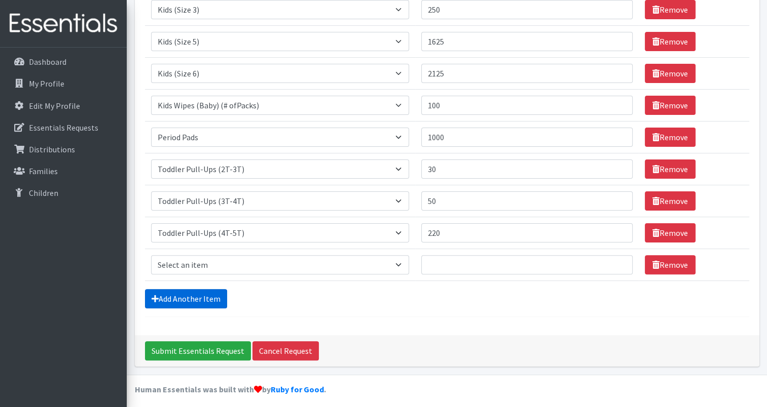
scroll to position [231, 0]
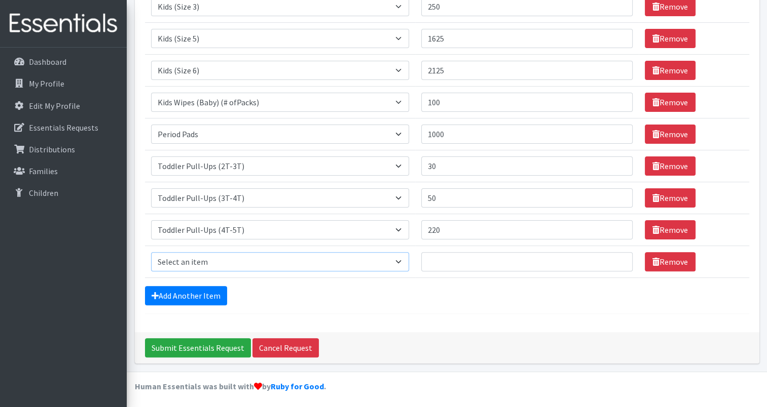
click at [401, 259] on select "Select an item Baby Formula Kids (Newborn) Kids (Preemie) Kids (Size 1) Kids (S…" at bounding box center [280, 261] width 258 height 19
click at [531, 308] on form "Comments: [PERSON_NAME] UMC- [EMAIL_ADDRESS][DOMAIN_NAME] - [PHONE_NUMBER] Pick…" at bounding box center [447, 79] width 604 height 469
click at [665, 257] on link "Remove" at bounding box center [669, 261] width 51 height 19
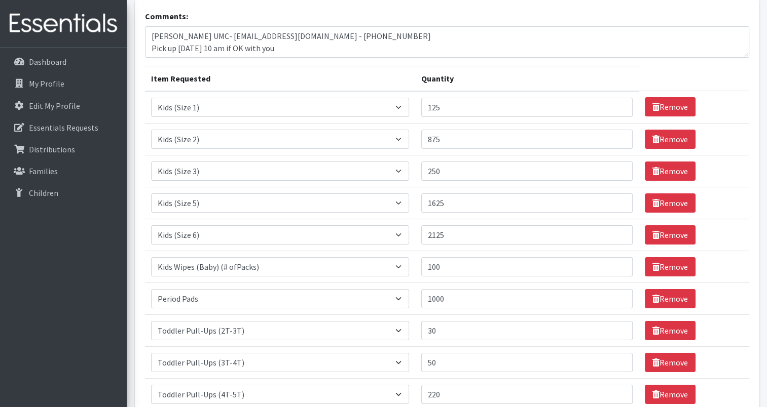
scroll to position [67, 0]
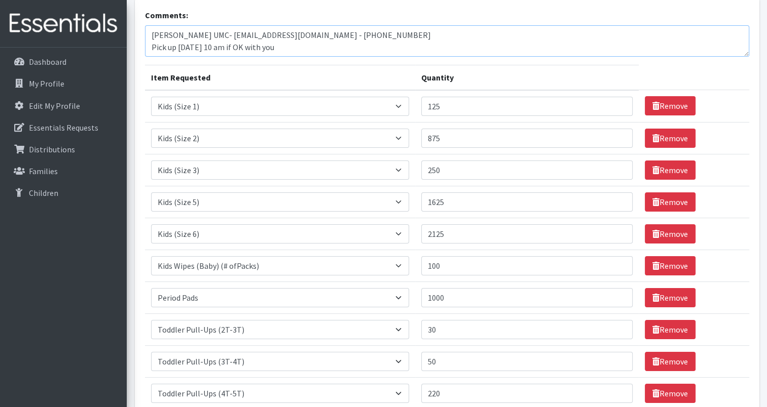
click at [195, 34] on textarea "[PERSON_NAME] UMC- [EMAIL_ADDRESS][DOMAIN_NAME] - [PHONE_NUMBER] Pick up [DATE]…" at bounding box center [447, 40] width 604 height 31
click at [193, 33] on textarea "[PERSON_NAME]- [EMAIL_ADDRESS][DOMAIN_NAME] - [PHONE_NUMBER] Pick up [DATE] 10 …" at bounding box center [447, 40] width 604 height 31
click at [239, 32] on textarea "[PERSON_NAME] UMC- [EMAIL_ADDRESS][DOMAIN_NAME] - [PHONE_NUMBER] Pick up [DATE]…" at bounding box center [447, 40] width 604 height 31
click at [258, 33] on textarea "[PERSON_NAME] United MC- [EMAIL_ADDRESS][DOMAIN_NAME] - [PHONE_NUMBER] Pick up …" at bounding box center [447, 40] width 604 height 31
click at [304, 35] on textarea "[PERSON_NAME] [DEMOGRAPHIC_DATA] MC- [EMAIL_ADDRESS][DOMAIN_NAME] - [PHONE_NUMB…" at bounding box center [447, 40] width 604 height 31
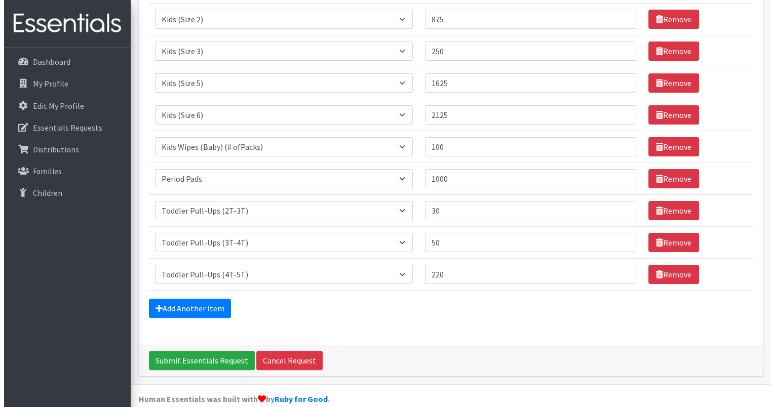
scroll to position [199, 0]
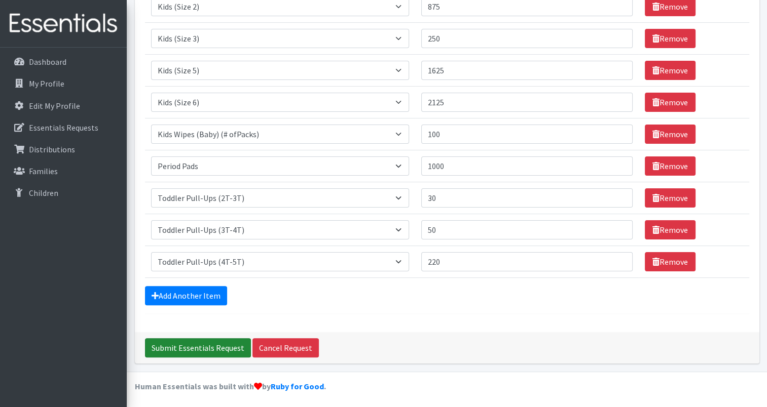
type textarea "[PERSON_NAME][GEOGRAPHIC_DATA][DEMOGRAPHIC_DATA]- [EMAIL_ADDRESS][DOMAIN_NAME] …"
click at [190, 347] on input "Submit Essentials Request" at bounding box center [198, 347] width 106 height 19
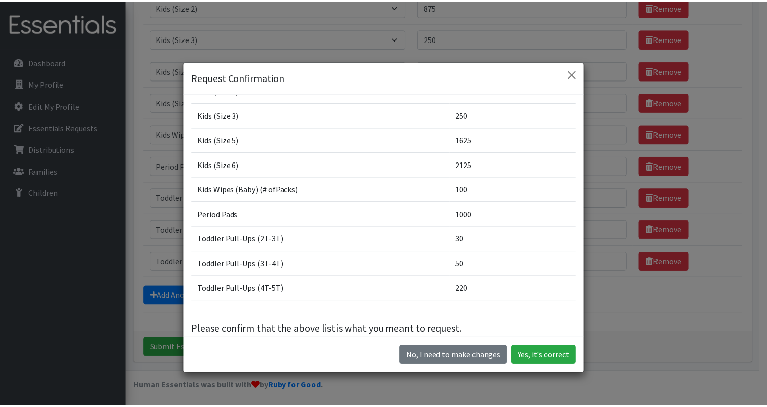
scroll to position [0, 0]
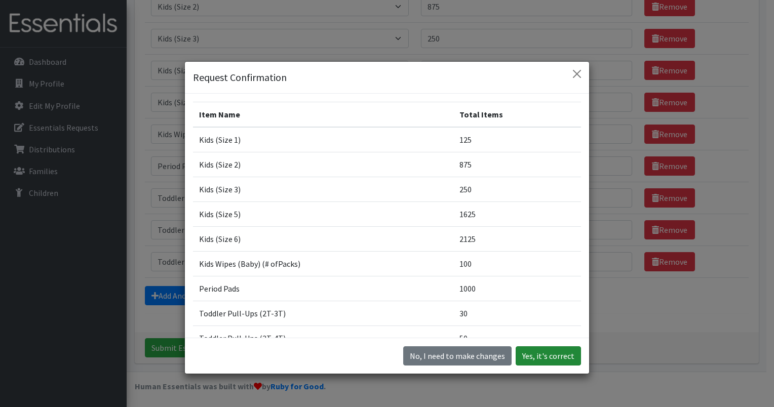
click at [544, 356] on button "Yes, it's correct" at bounding box center [548, 356] width 65 height 19
